Goal: Browse casually

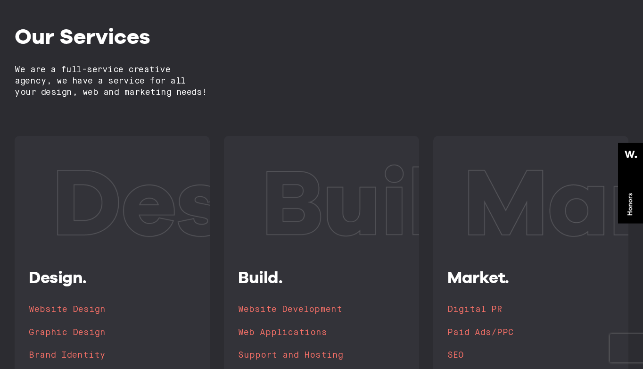
scroll to position [1308, 0]
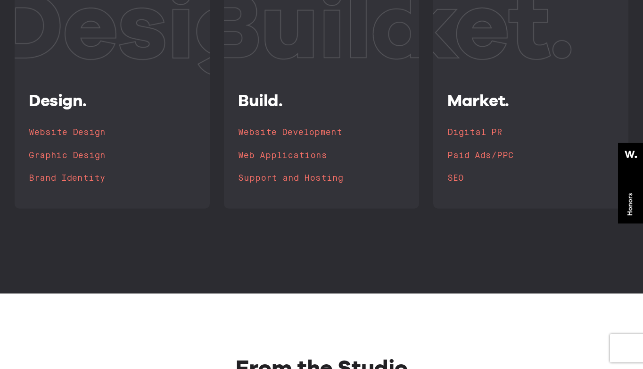
click at [66, 149] on li "Graphic Design" at bounding box center [112, 156] width 167 height 14
click at [67, 153] on h4 "Graphic Design" at bounding box center [71, 155] width 77 height 13
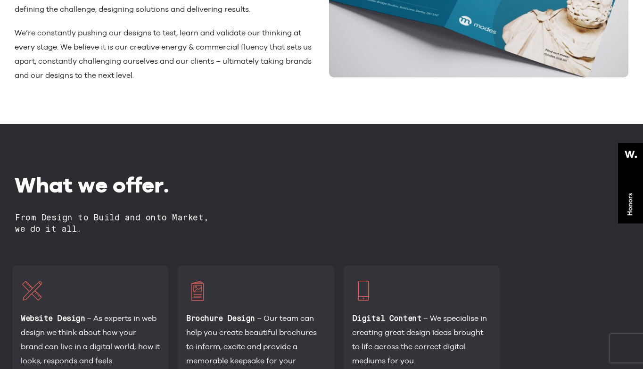
scroll to position [241, 0]
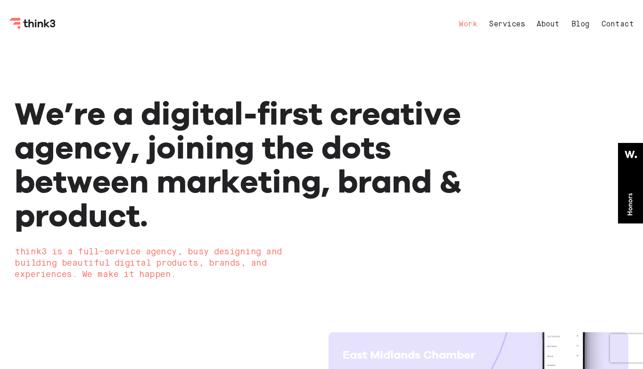
click at [462, 23] on link "Work" at bounding box center [468, 25] width 18 height 8
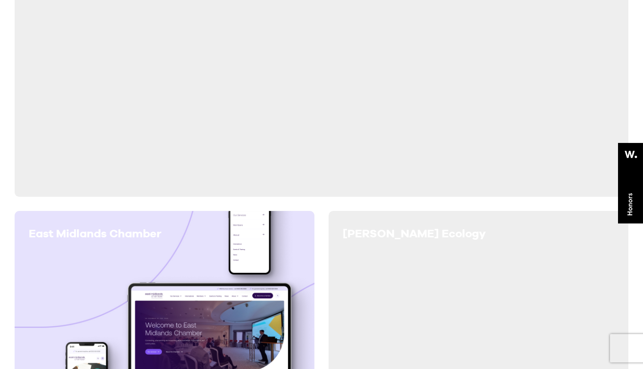
scroll to position [249, 0]
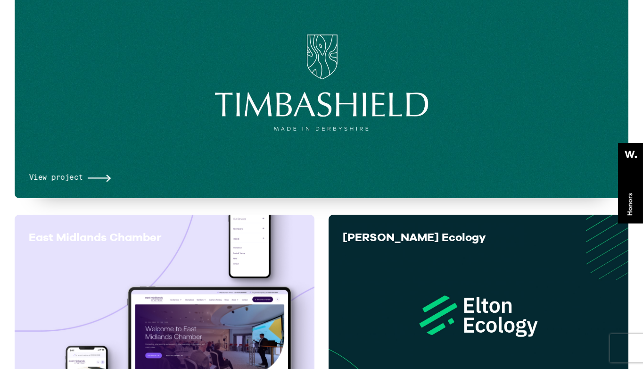
click at [93, 177] on icon at bounding box center [100, 178] width 24 height 8
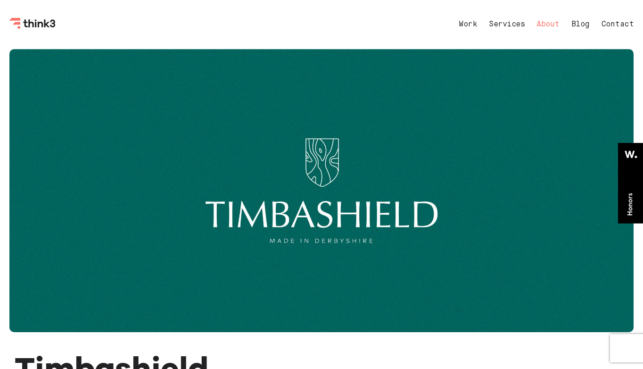
click at [558, 26] on link "About" at bounding box center [548, 25] width 23 height 8
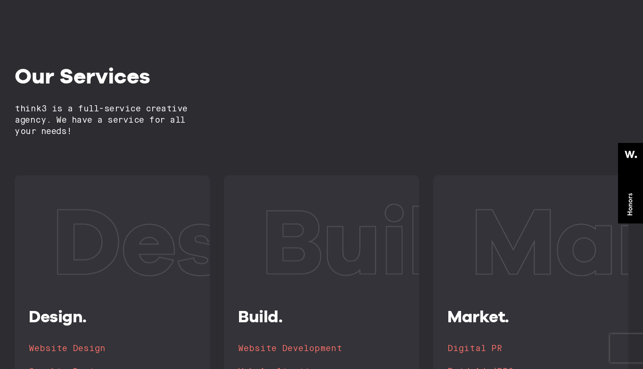
scroll to position [806, 0]
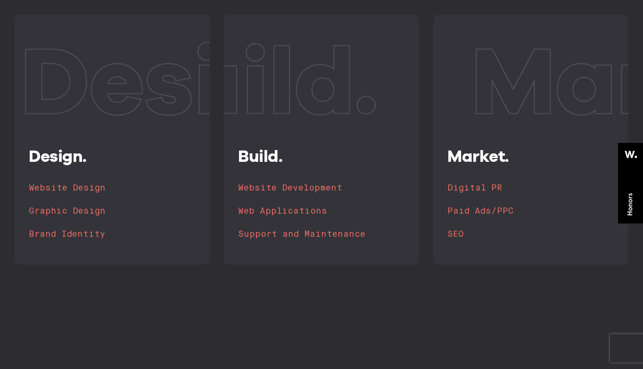
click at [89, 225] on ul "Website Design Graphic Design" at bounding box center [112, 210] width 167 height 59
click at [87, 231] on h4 "Brand Identity" at bounding box center [71, 234] width 77 height 13
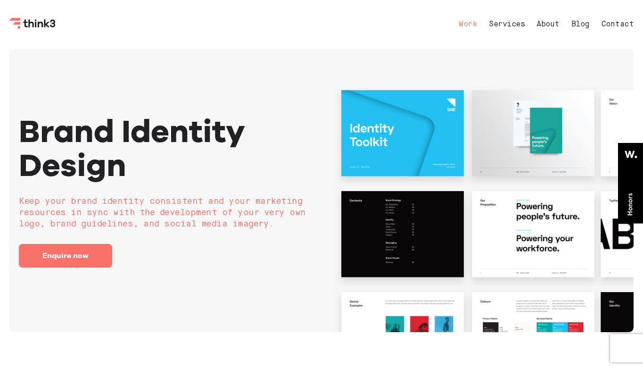
click at [468, 26] on link "Work" at bounding box center [468, 25] width 18 height 8
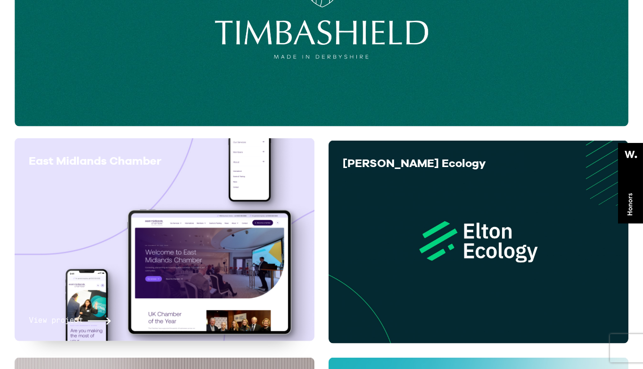
scroll to position [233, 0]
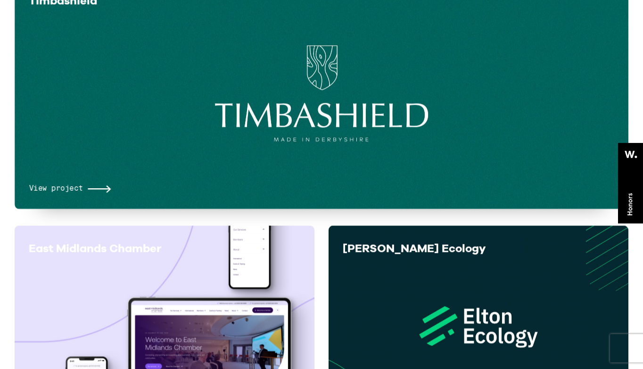
click at [229, 138] on div "View project" at bounding box center [322, 106] width 586 height 176
